Goal: Information Seeking & Learning: Learn about a topic

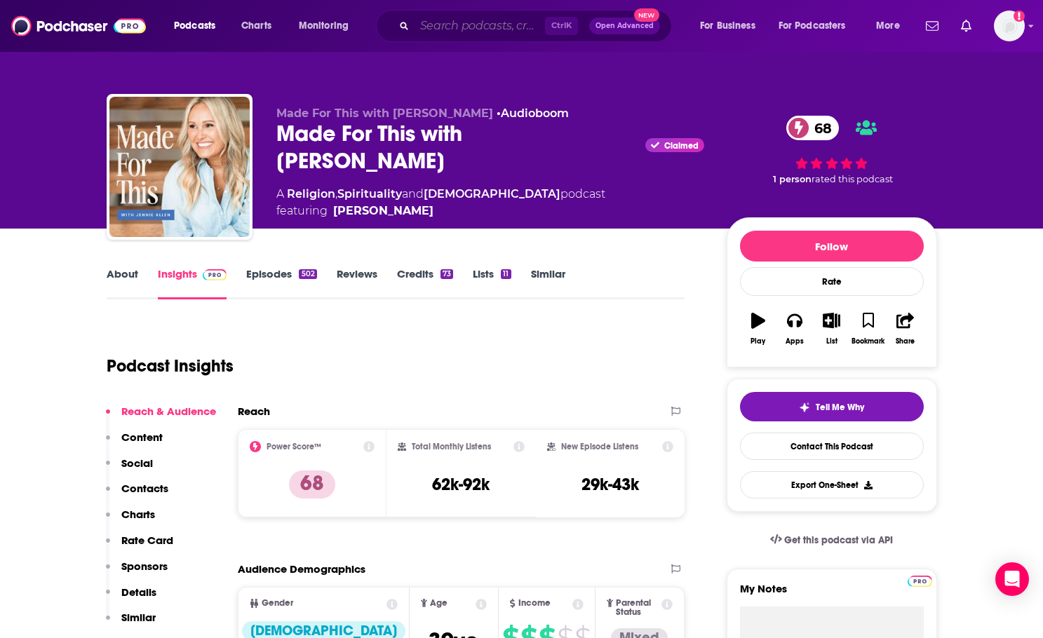
click at [419, 19] on input "Search podcasts, credits, & more..." at bounding box center [480, 26] width 130 height 22
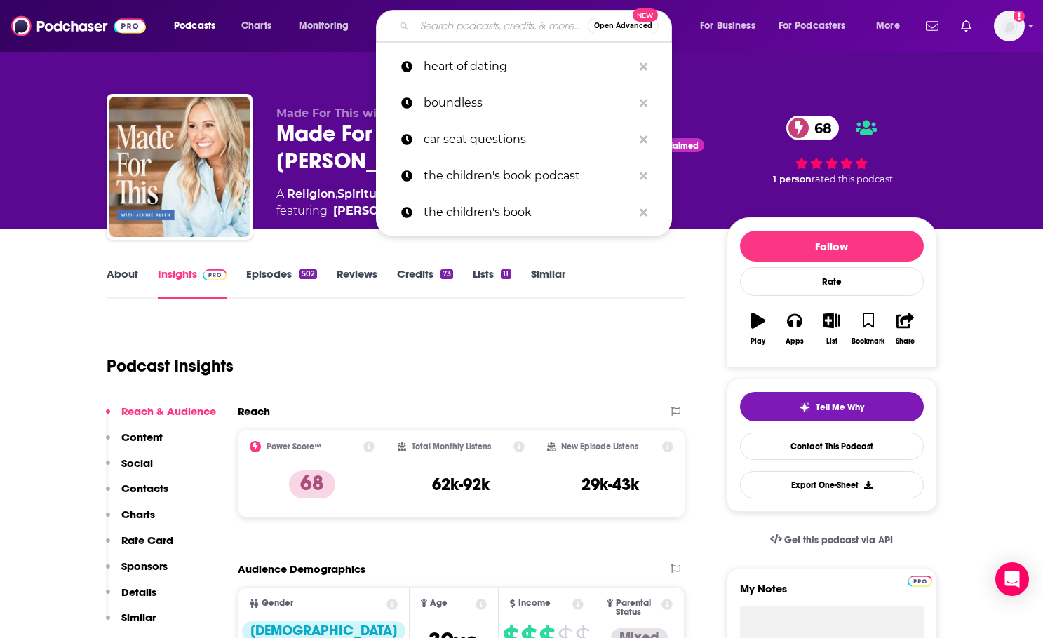
paste input "Empowered Couples Podcast"
type input "Empowered Couples Podcast"
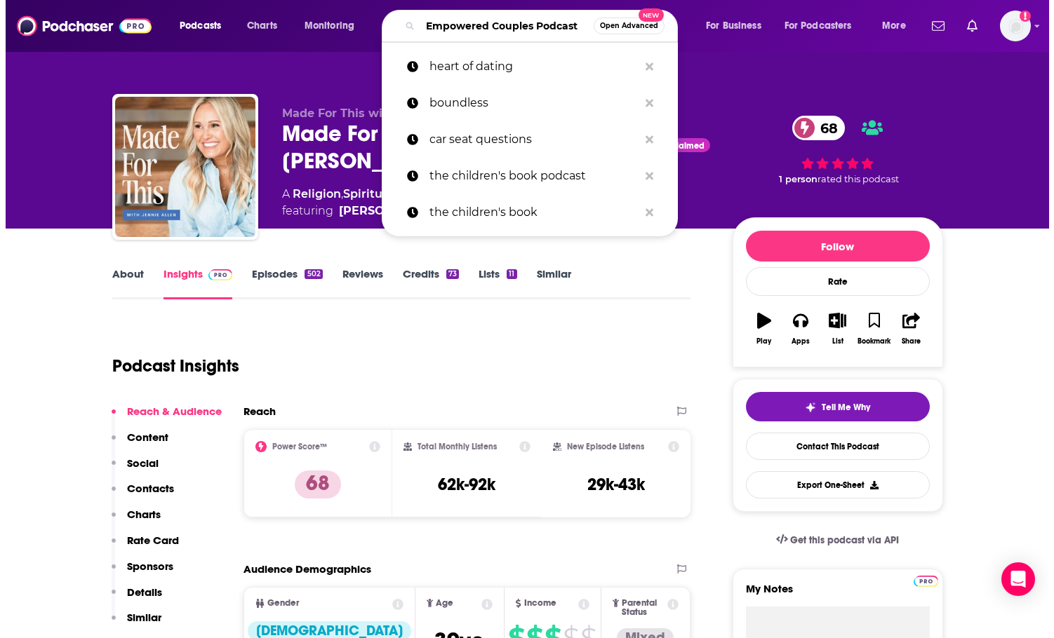
scroll to position [0, 18]
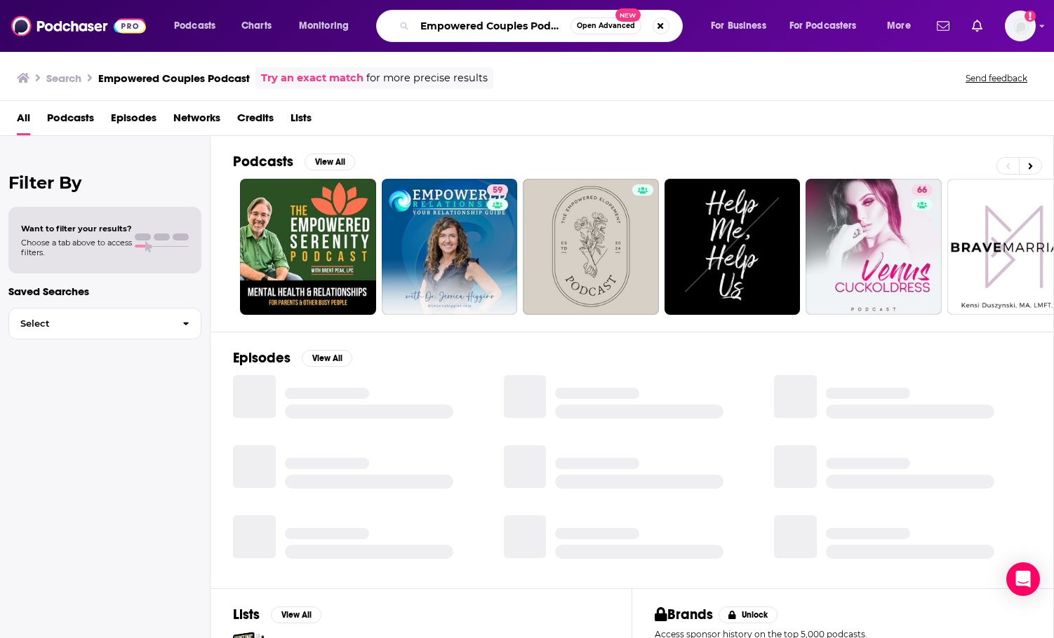
click at [549, 27] on input "Empowered Couples Podcast" at bounding box center [493, 26] width 156 height 22
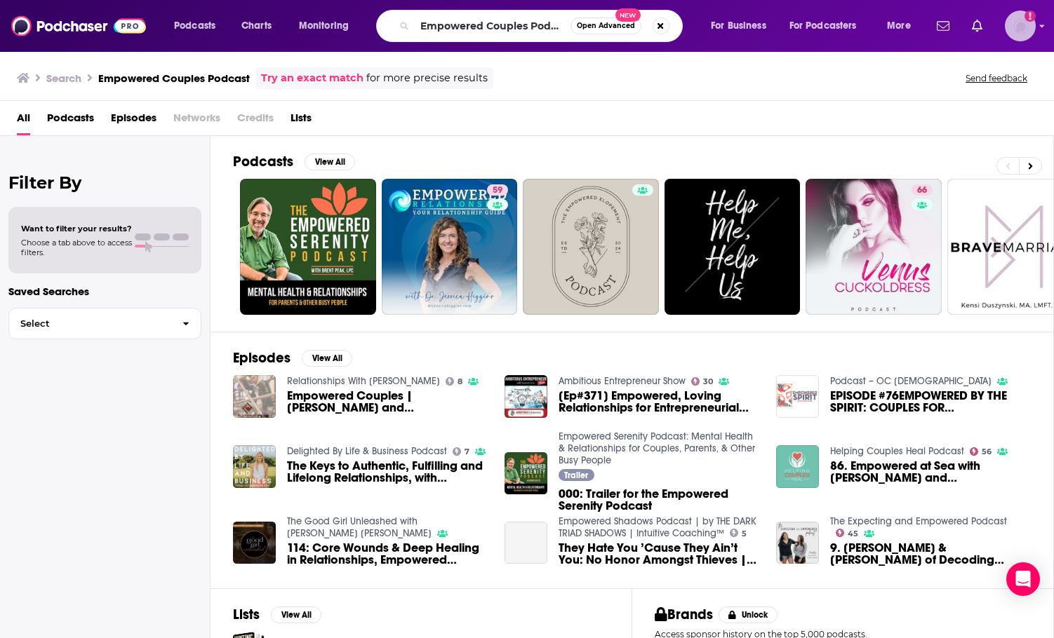
click at [1023, 23] on img "Logged in as BenLaurro" at bounding box center [1019, 26] width 31 height 31
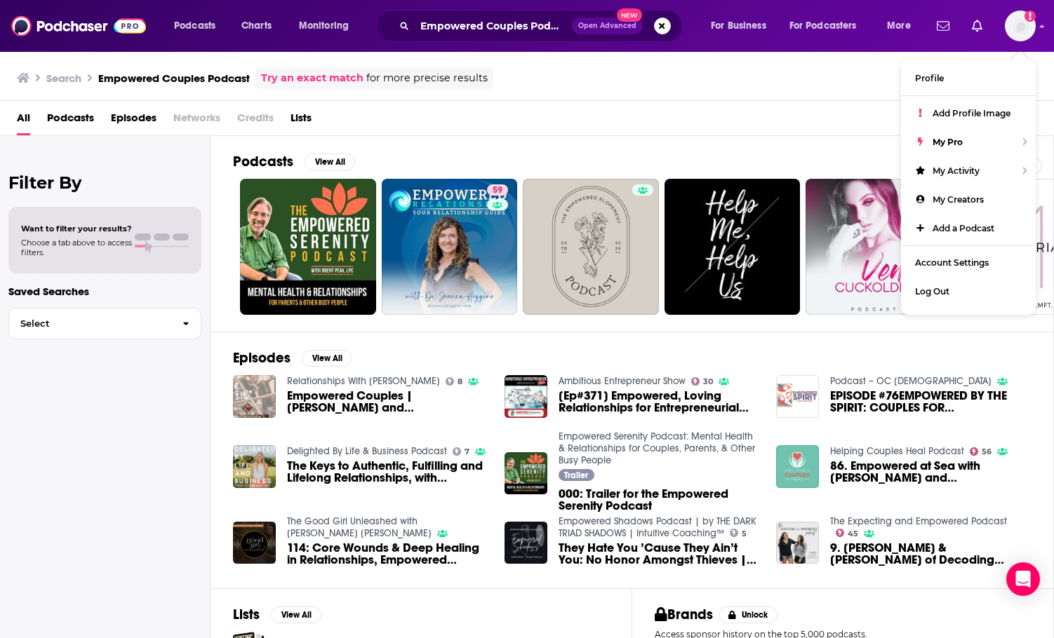
click at [567, 43] on div "Podcasts Charts Monitoring Empowered Couples Podcast Open Advanced New For Busi…" at bounding box center [527, 26] width 1054 height 52
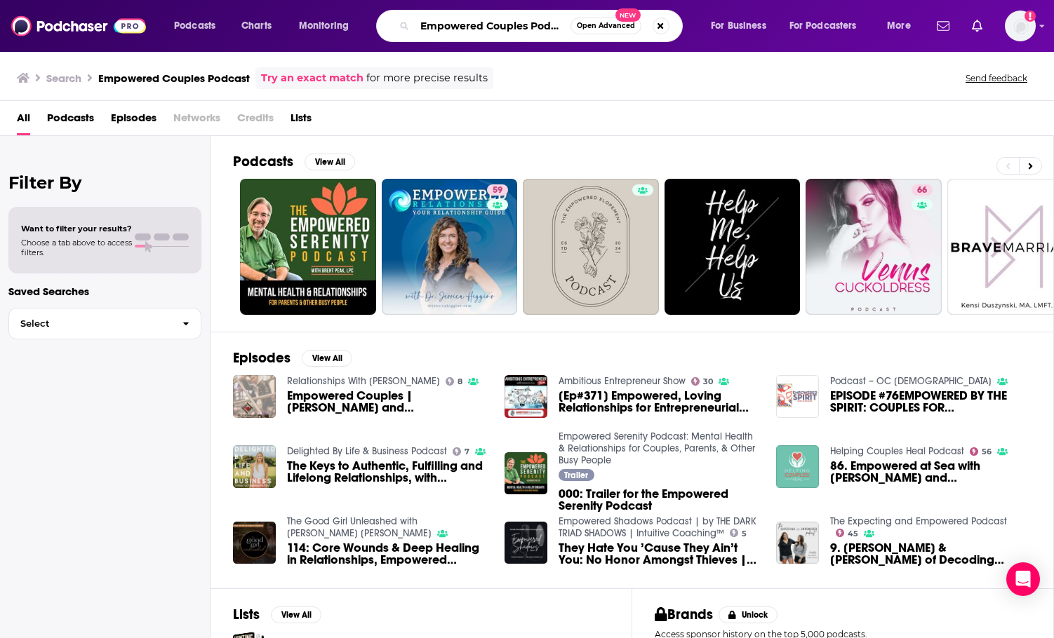
click at [565, 29] on input "Empowered Couples Podcast" at bounding box center [493, 26] width 156 height 22
drag, startPoint x: 530, startPoint y: 23, endPoint x: 565, endPoint y: 25, distance: 35.1
click at [565, 25] on input "Empowered Couples Podcast" at bounding box center [493, 26] width 156 height 22
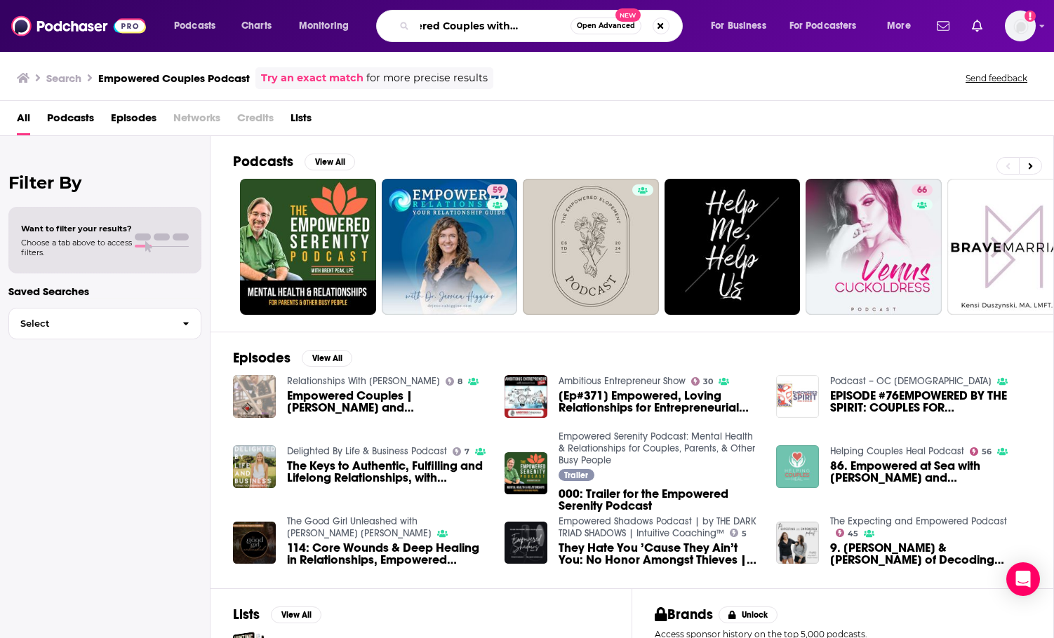
type input "Empowered Couples with [PERSON_NAME]"
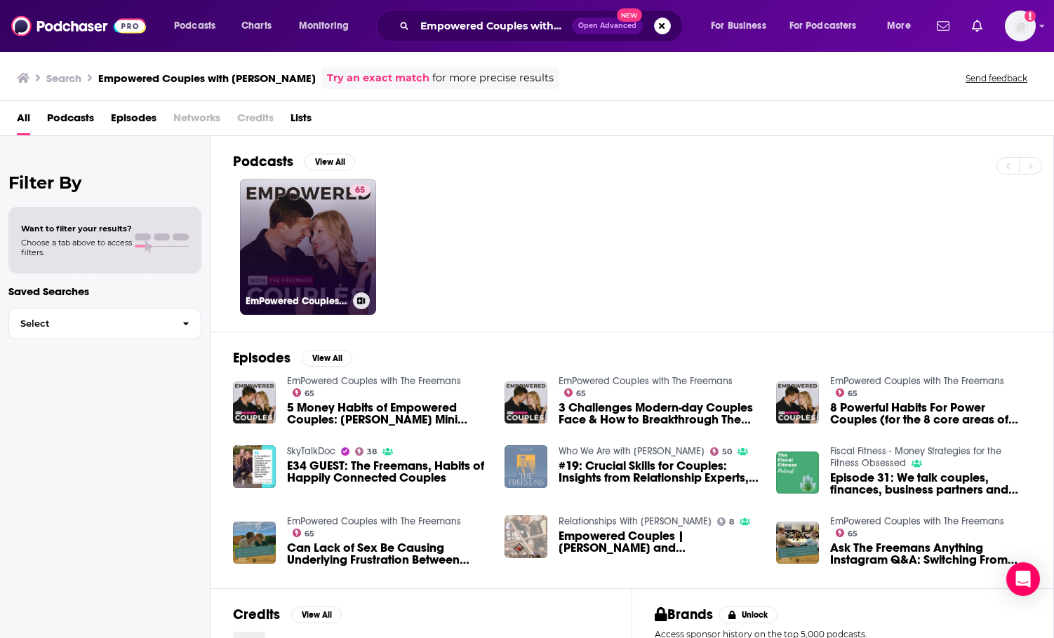
click at [321, 250] on link "65 EmPowered Couples with The Freemans" at bounding box center [308, 247] width 136 height 136
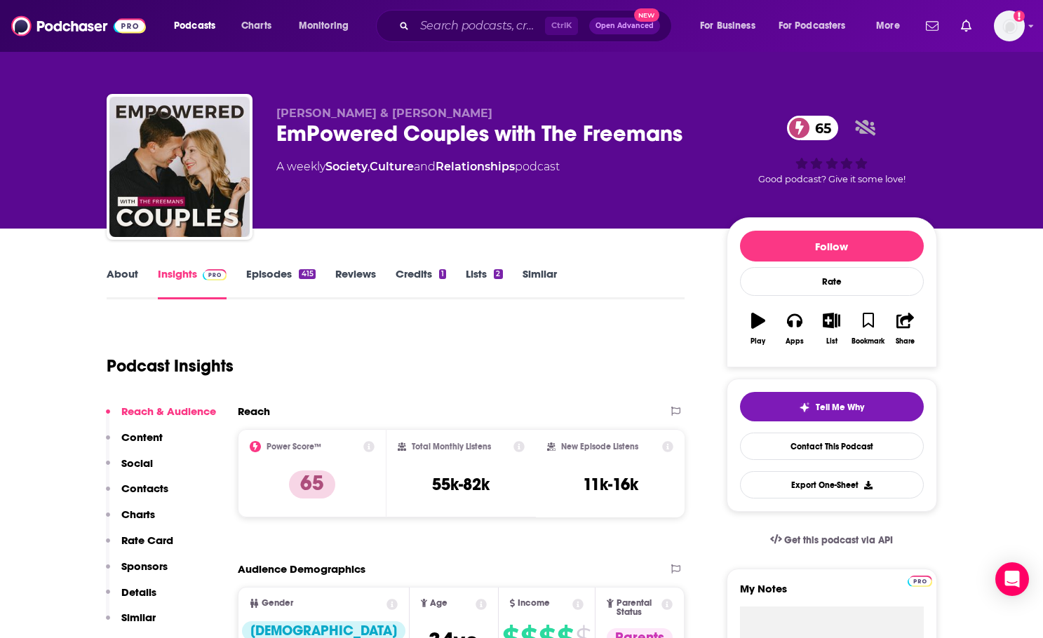
click at [117, 274] on link "About" at bounding box center [123, 283] width 32 height 32
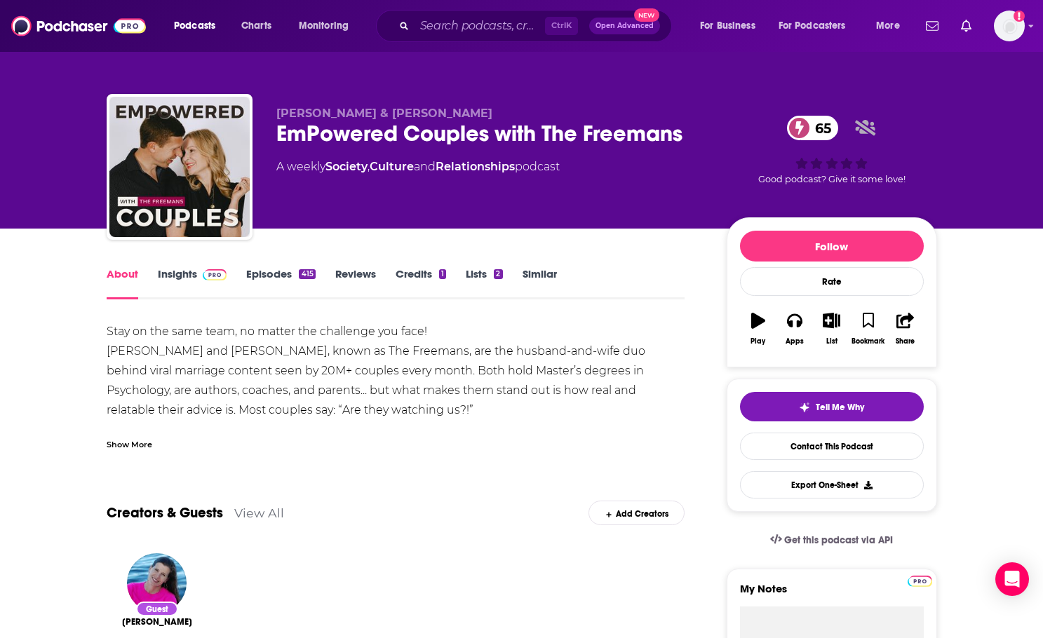
click at [180, 270] on link "Insights" at bounding box center [192, 283] width 69 height 32
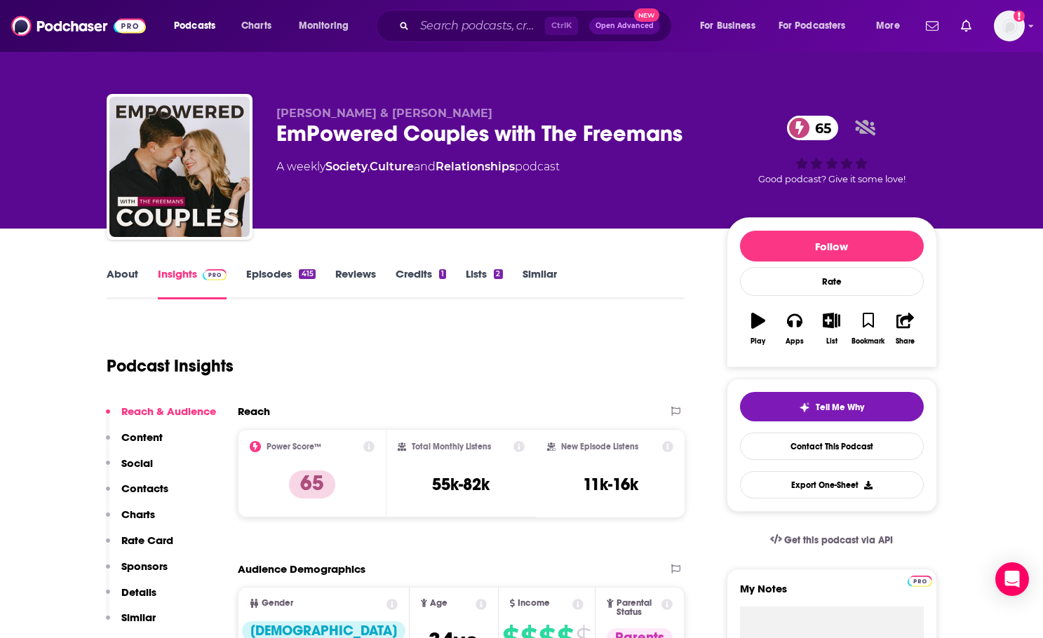
click at [271, 274] on link "Episodes 415" at bounding box center [280, 283] width 69 height 32
